Goal: Task Accomplishment & Management: Manage account settings

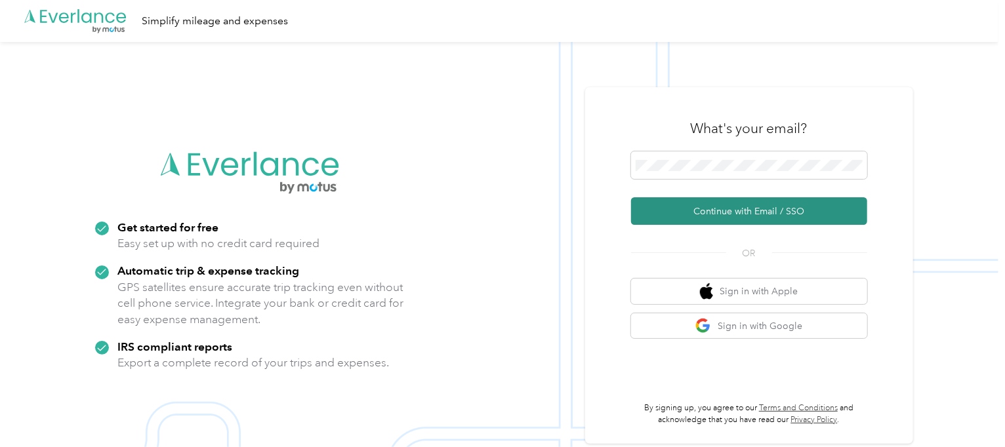
click at [719, 217] on button "Continue with Email / SSO" at bounding box center [749, 211] width 236 height 28
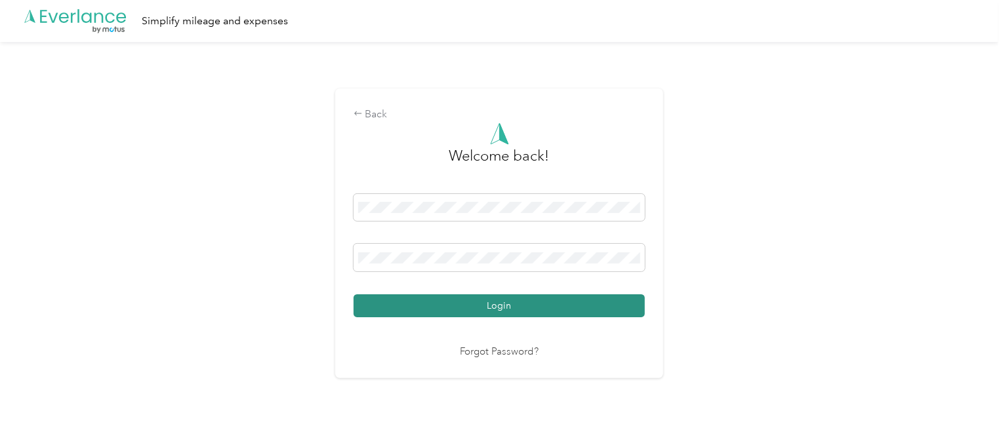
click at [466, 301] on button "Login" at bounding box center [499, 306] width 291 height 23
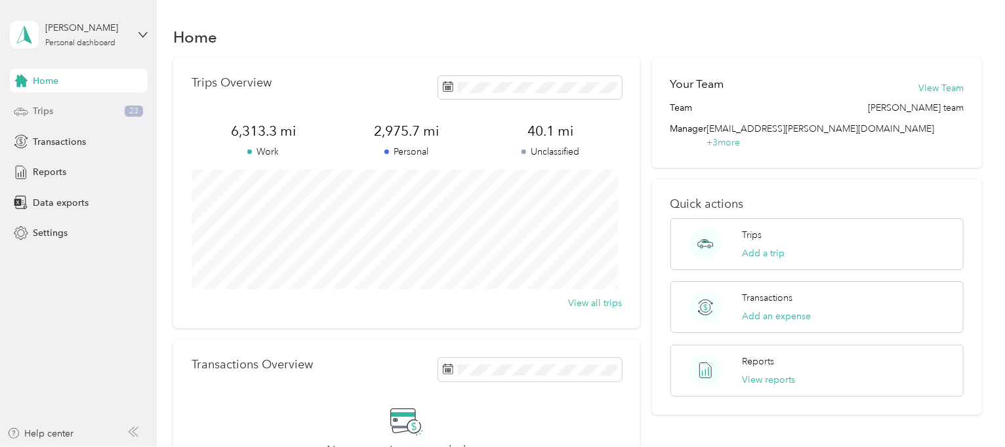
click at [39, 108] on span "Trips" at bounding box center [43, 111] width 20 height 14
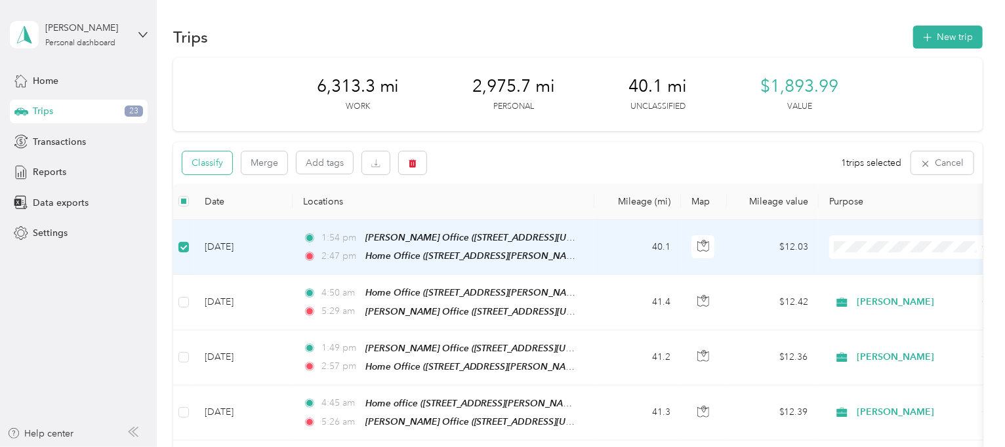
click at [197, 167] on button "Classify" at bounding box center [207, 163] width 50 height 23
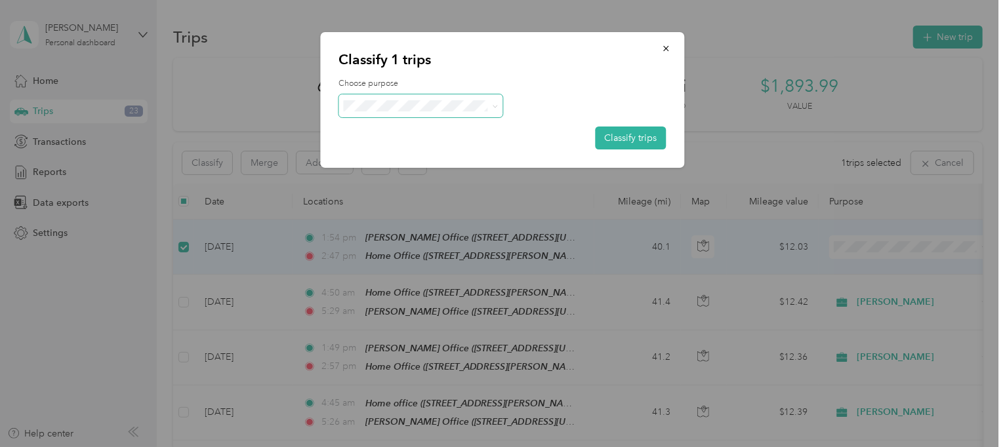
click at [493, 111] on span at bounding box center [492, 106] width 10 height 14
click at [493, 105] on icon at bounding box center [495, 107] width 6 height 6
click at [399, 128] on span "[PERSON_NAME]" at bounding box center [432, 130] width 122 height 14
click at [607, 139] on button "Classify trips" at bounding box center [631, 138] width 71 height 23
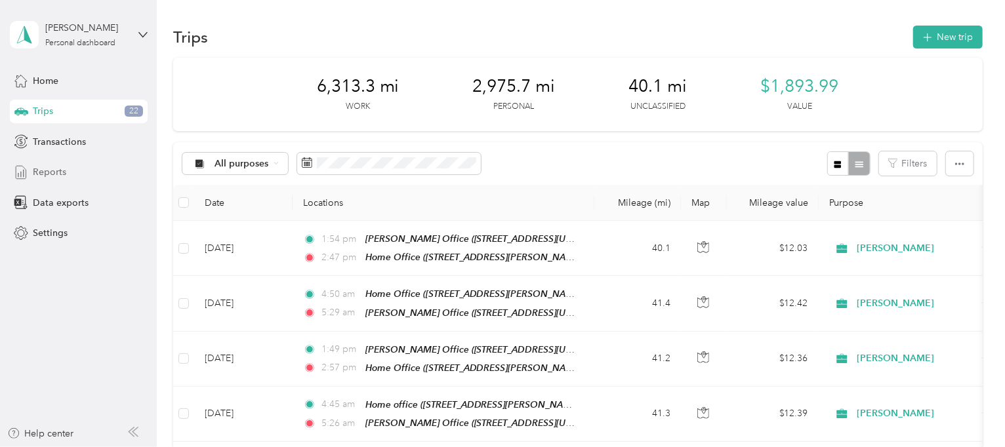
click at [68, 166] on div "Reports" at bounding box center [79, 173] width 138 height 24
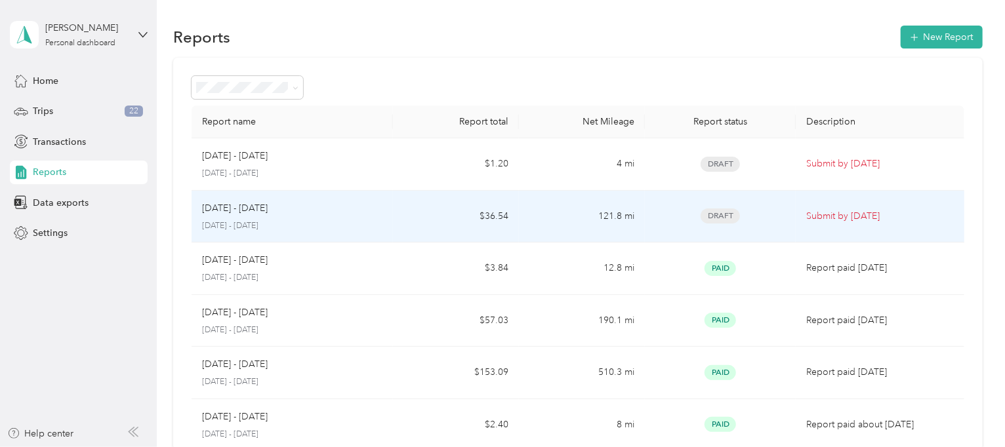
click at [717, 217] on span "Draft" at bounding box center [720, 216] width 39 height 15
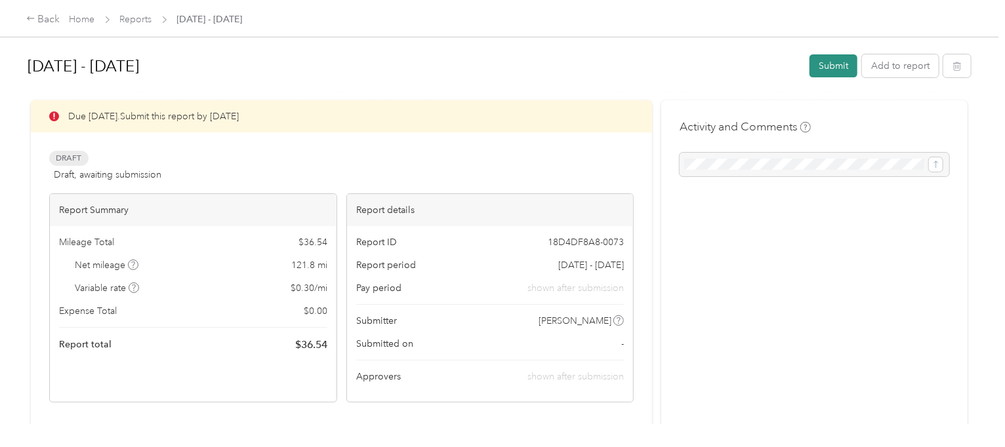
click at [822, 69] on button "Submit" at bounding box center [833, 65] width 48 height 23
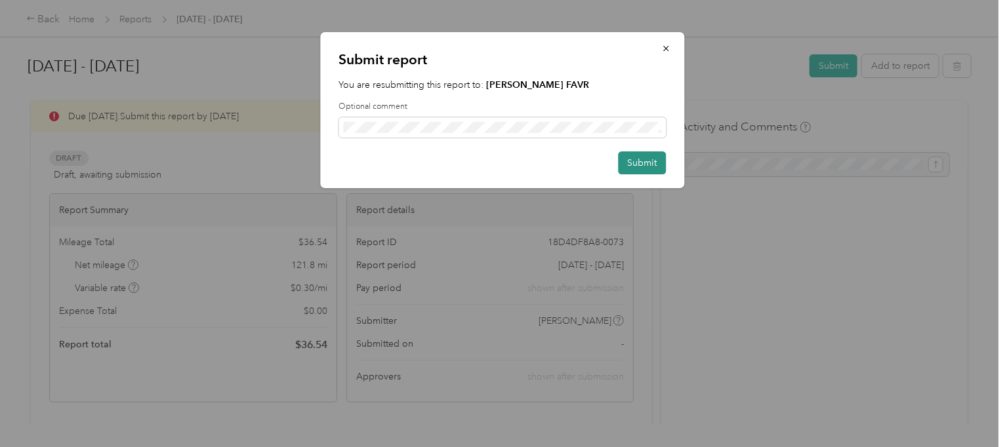
click at [626, 165] on button "Submit" at bounding box center [643, 163] width 48 height 23
